Goal: Task Accomplishment & Management: Manage account settings

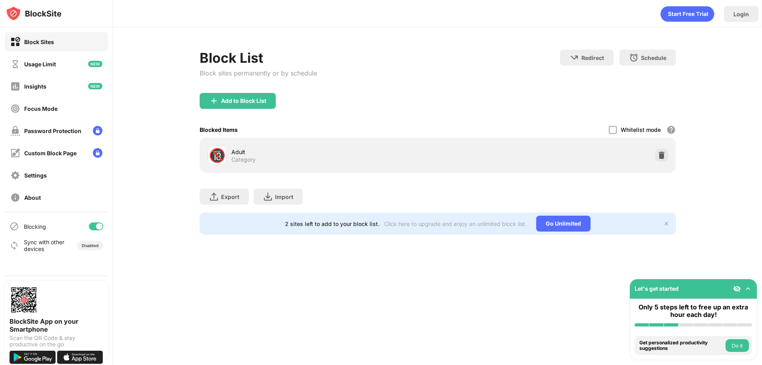
click at [256, 104] on div "Add to Block List" at bounding box center [238, 101] width 76 height 16
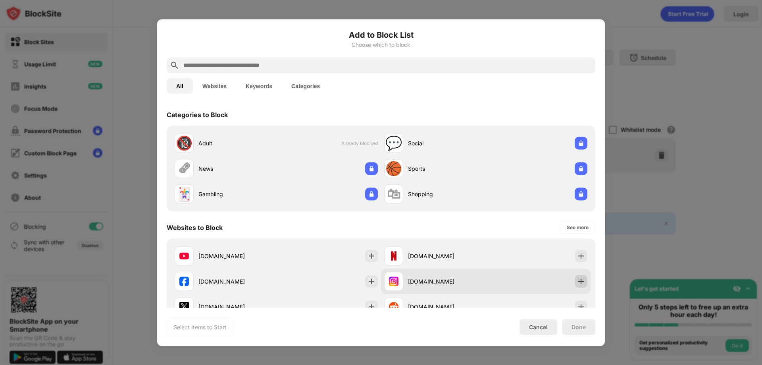
click at [577, 278] on img at bounding box center [581, 281] width 8 height 8
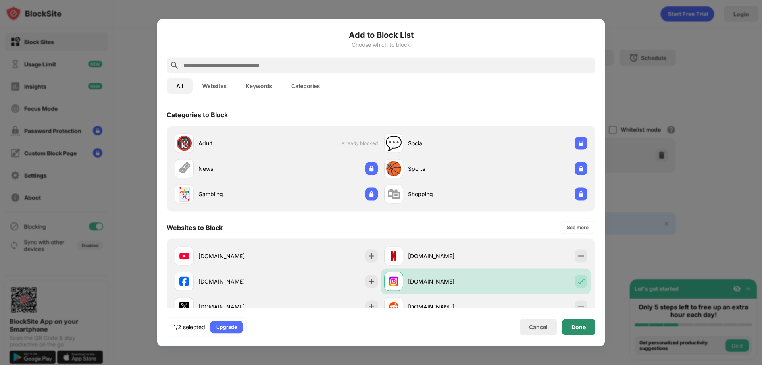
click at [584, 331] on div "Done" at bounding box center [578, 327] width 33 height 16
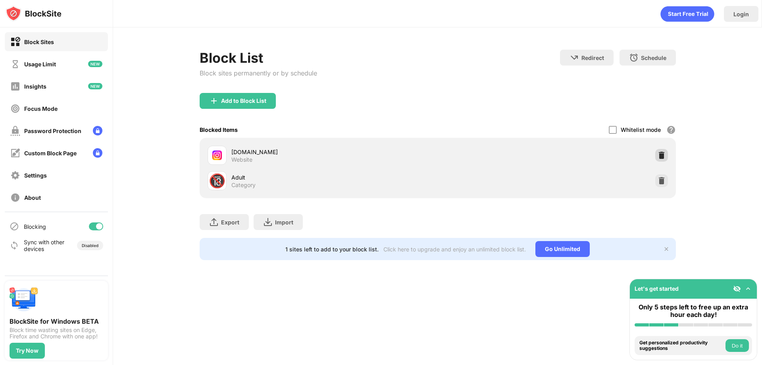
click at [662, 154] on img at bounding box center [661, 155] width 8 height 8
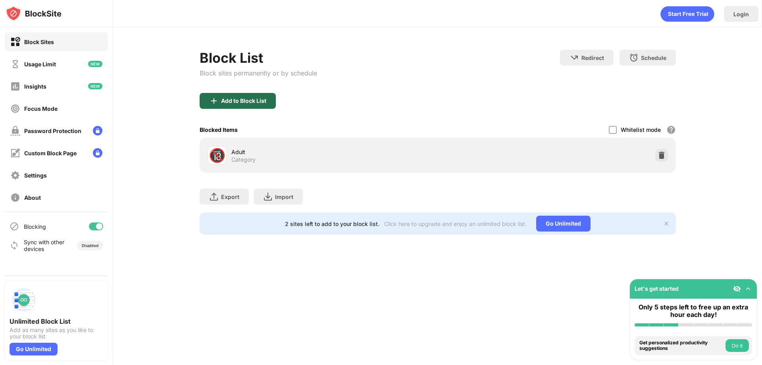
click at [250, 104] on div "Add to Block List" at bounding box center [238, 101] width 76 height 16
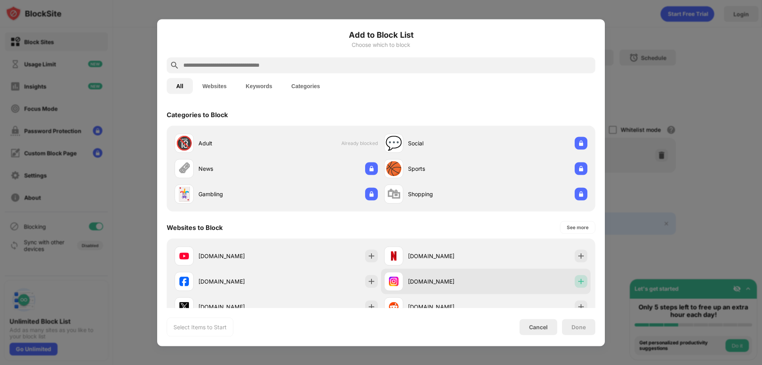
click at [577, 278] on img at bounding box center [581, 281] width 8 height 8
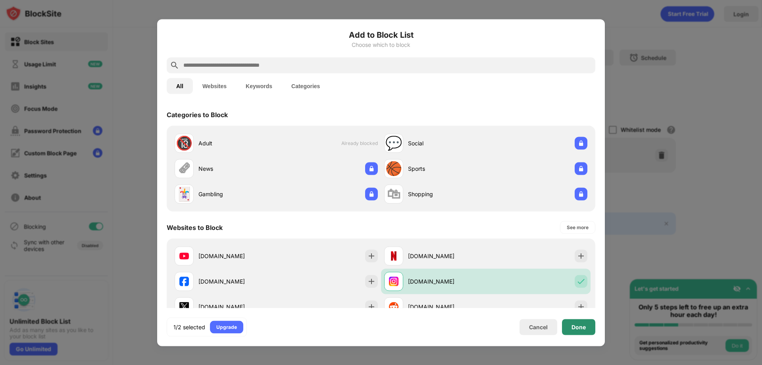
click at [578, 321] on div "Done" at bounding box center [578, 327] width 33 height 16
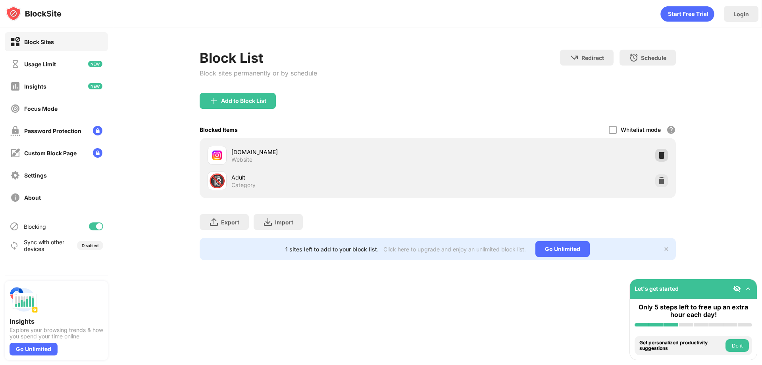
click at [657, 155] on img at bounding box center [661, 155] width 8 height 8
